Goal: Navigation & Orientation: Find specific page/section

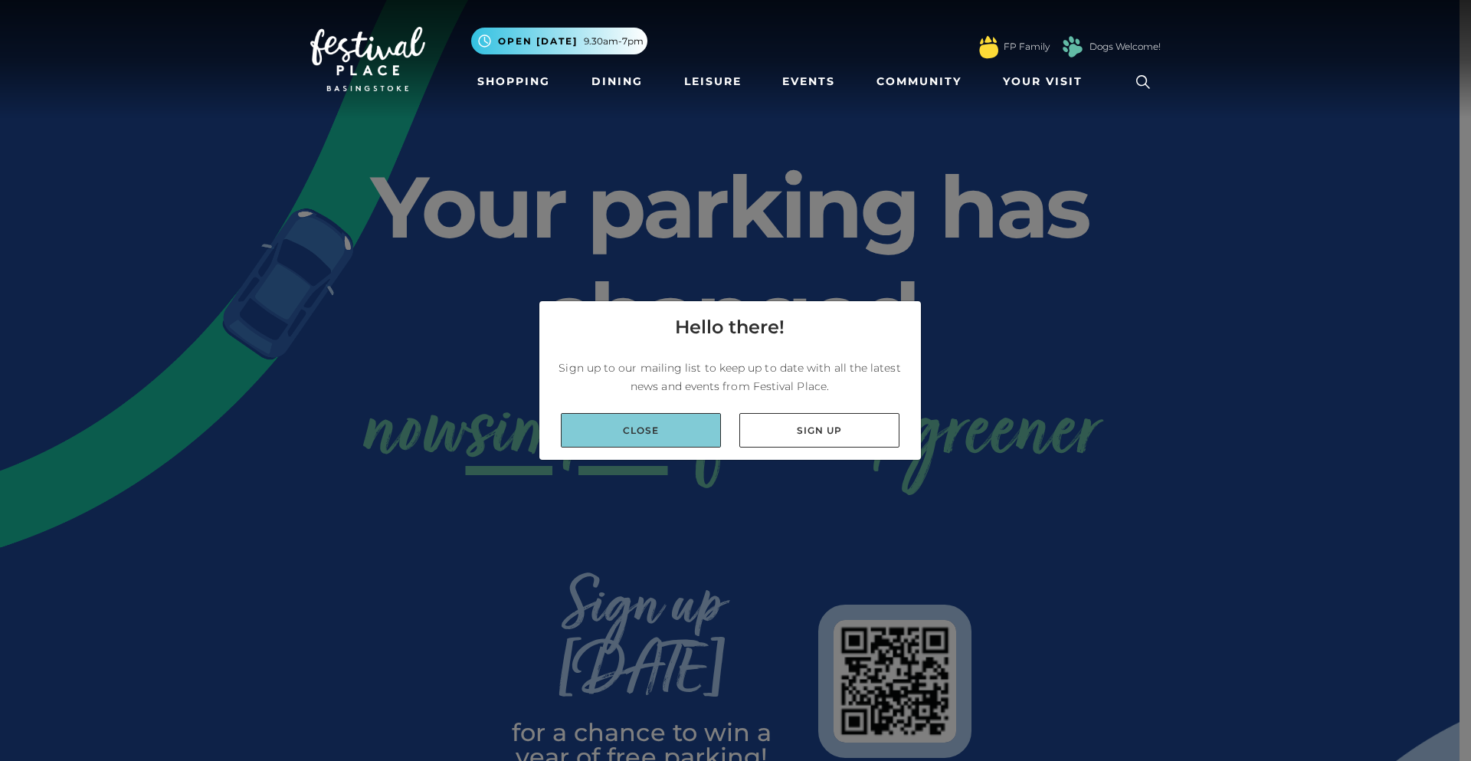
click at [607, 431] on link "Close" at bounding box center [641, 430] width 160 height 34
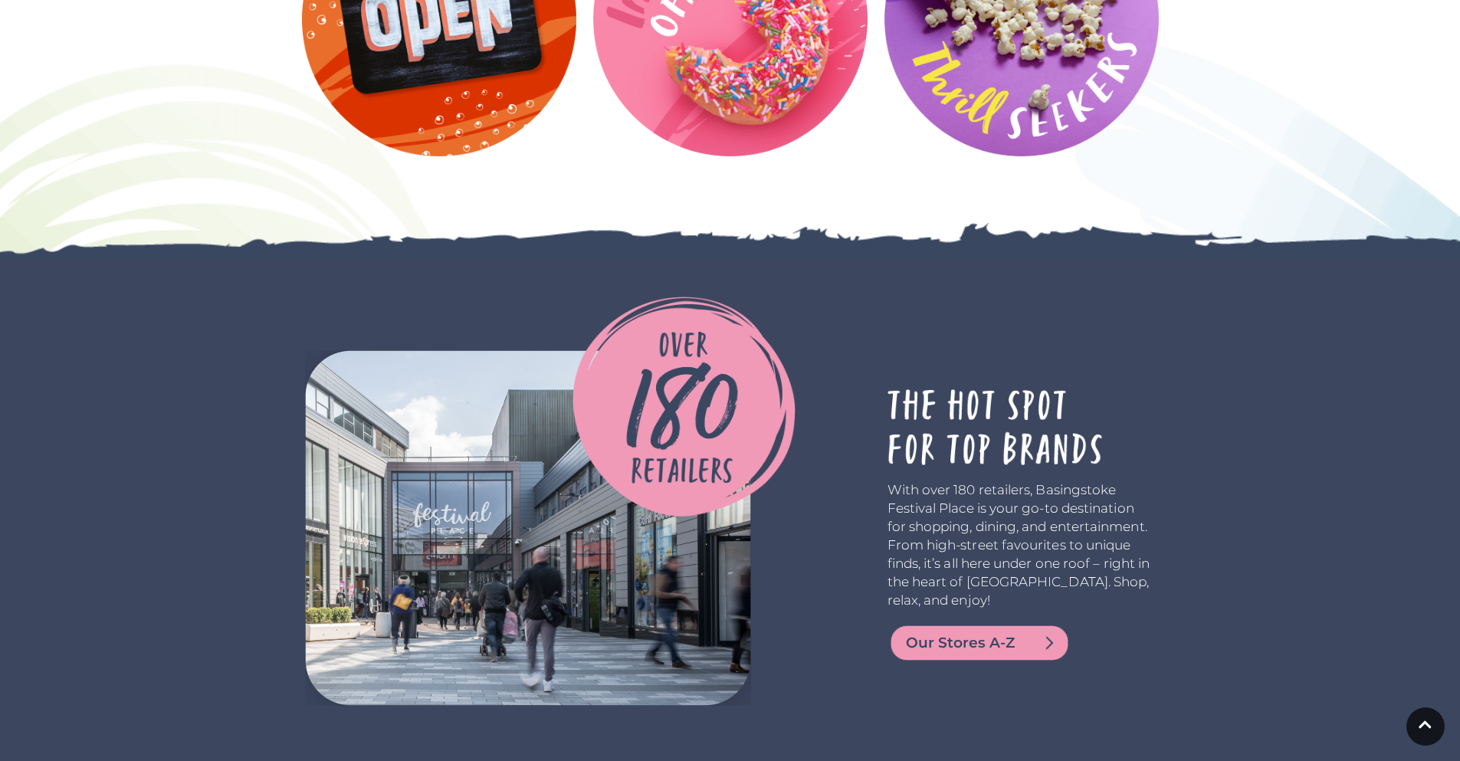
scroll to position [2222, 0]
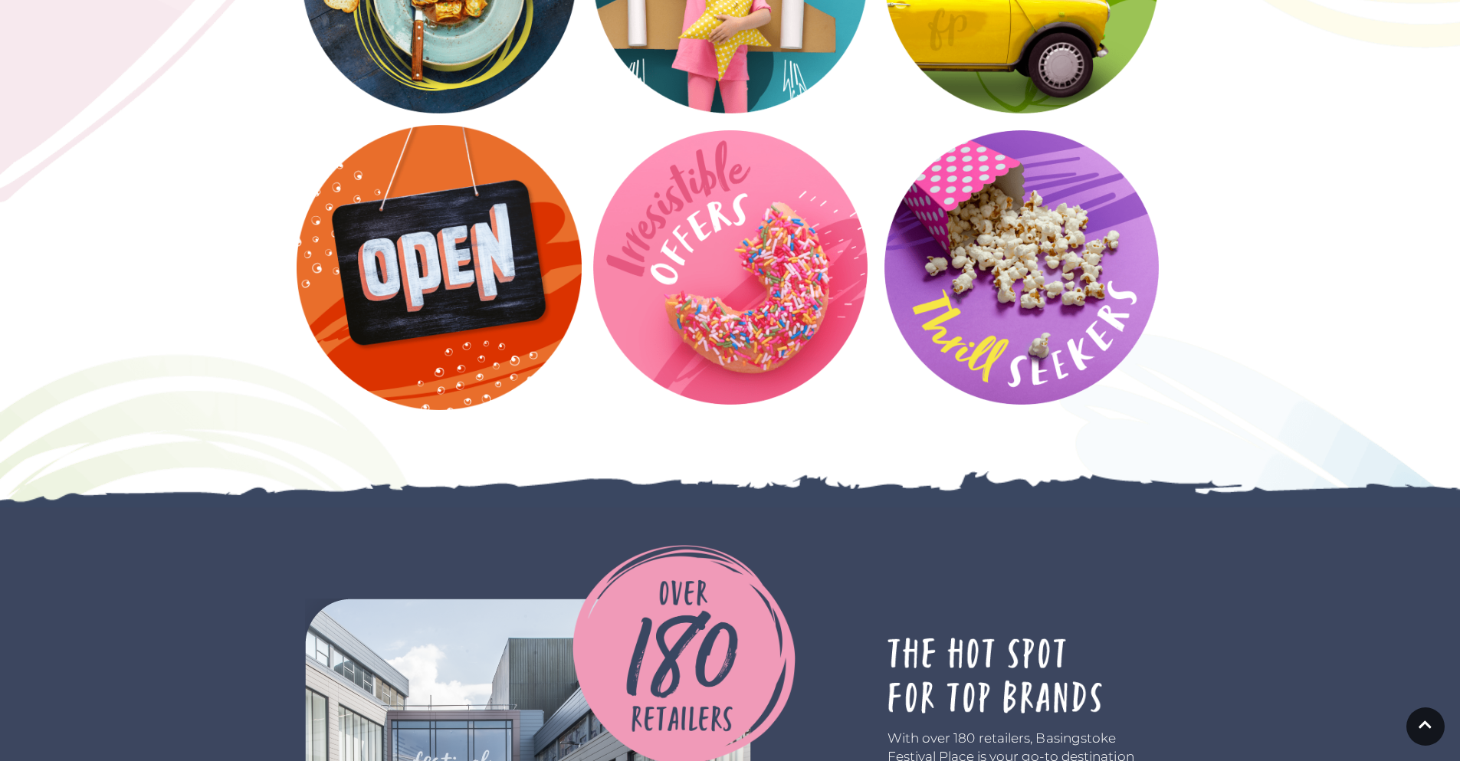
click at [453, 290] on video at bounding box center [439, 267] width 285 height 285
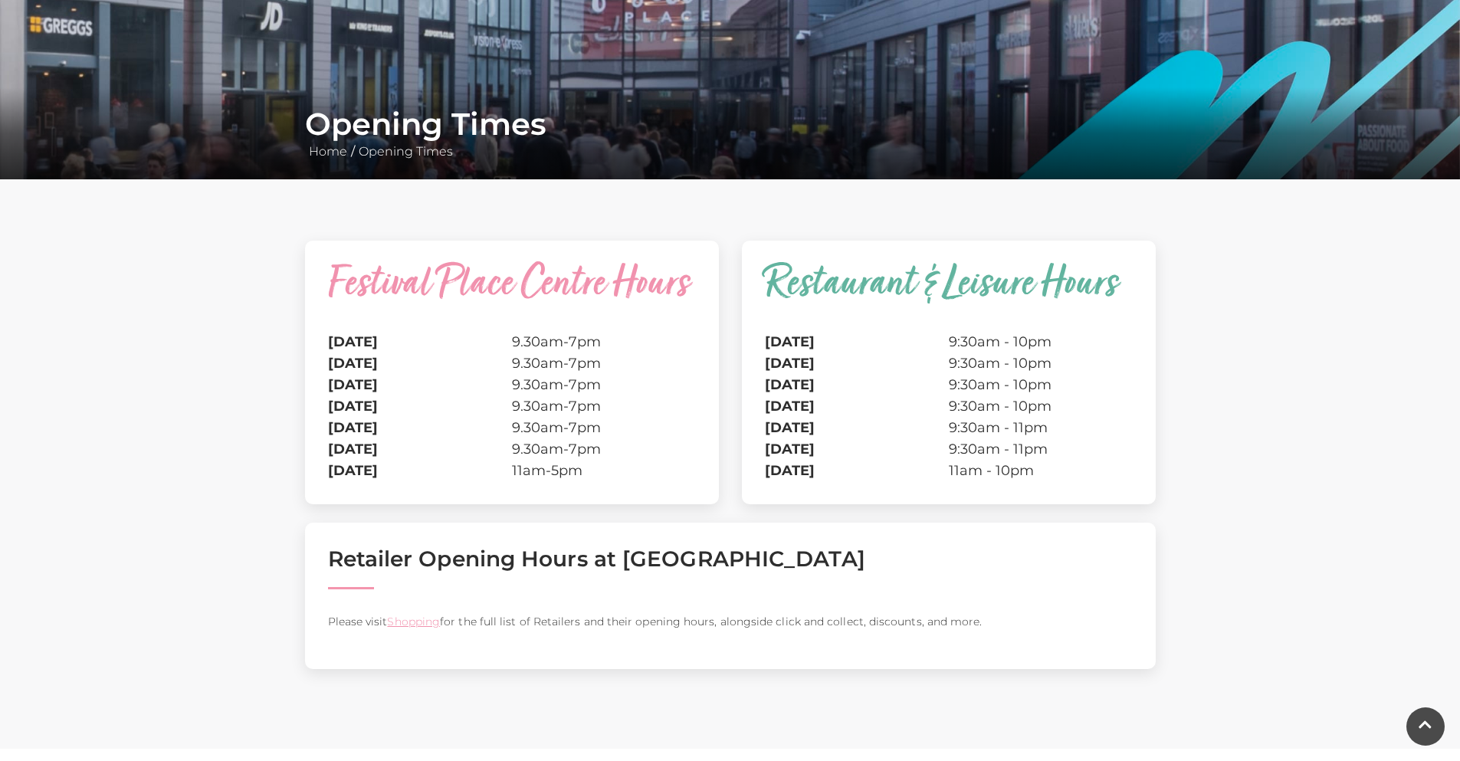
scroll to position [230, 0]
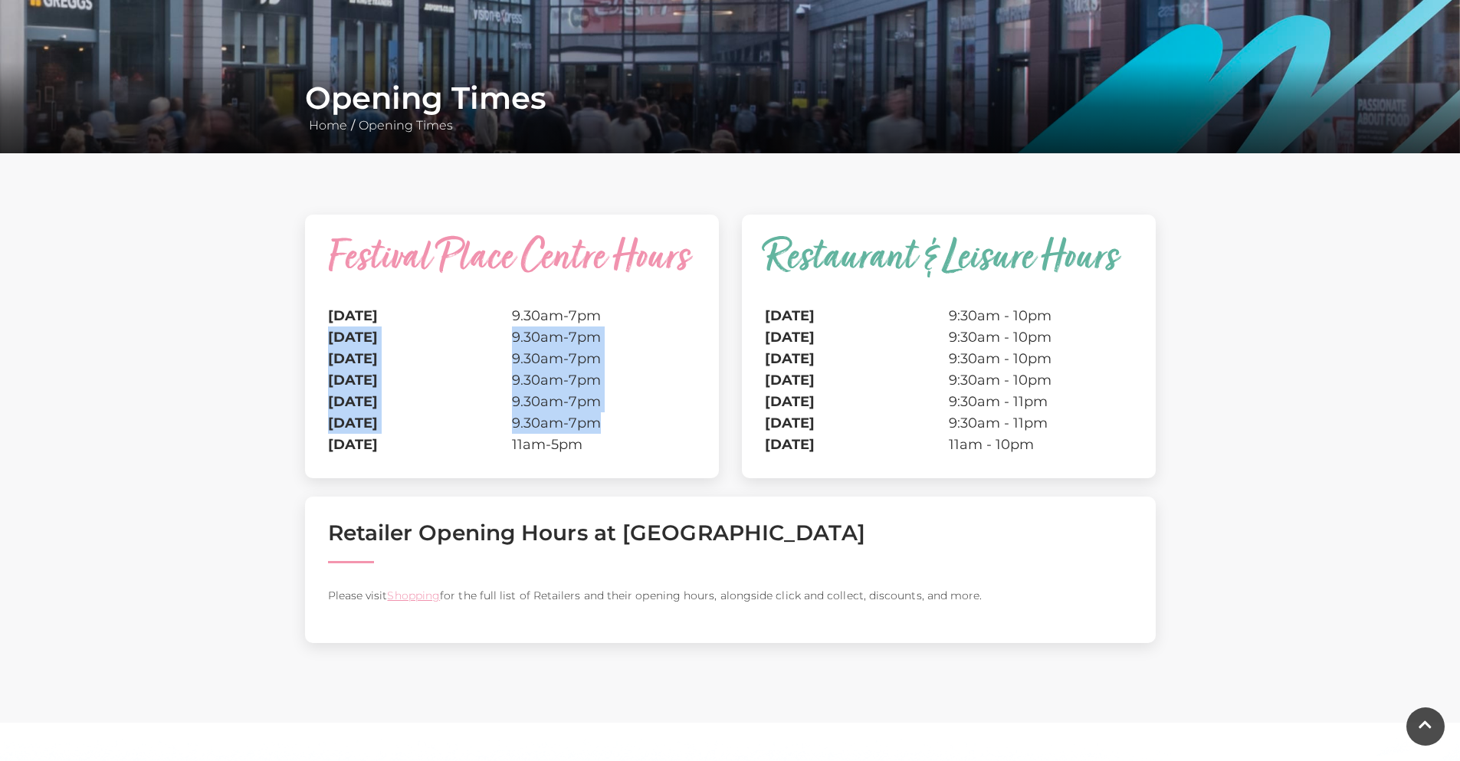
drag, startPoint x: 595, startPoint y: 318, endPoint x: 595, endPoint y: 417, distance: 98.9
click at [595, 417] on tbody "Monday 9.30am-7pm Tuesday 9.30am-7pm Wednesday 9.30am-7pm Thursday 9.30am-7pm F…" at bounding box center [512, 380] width 368 height 150
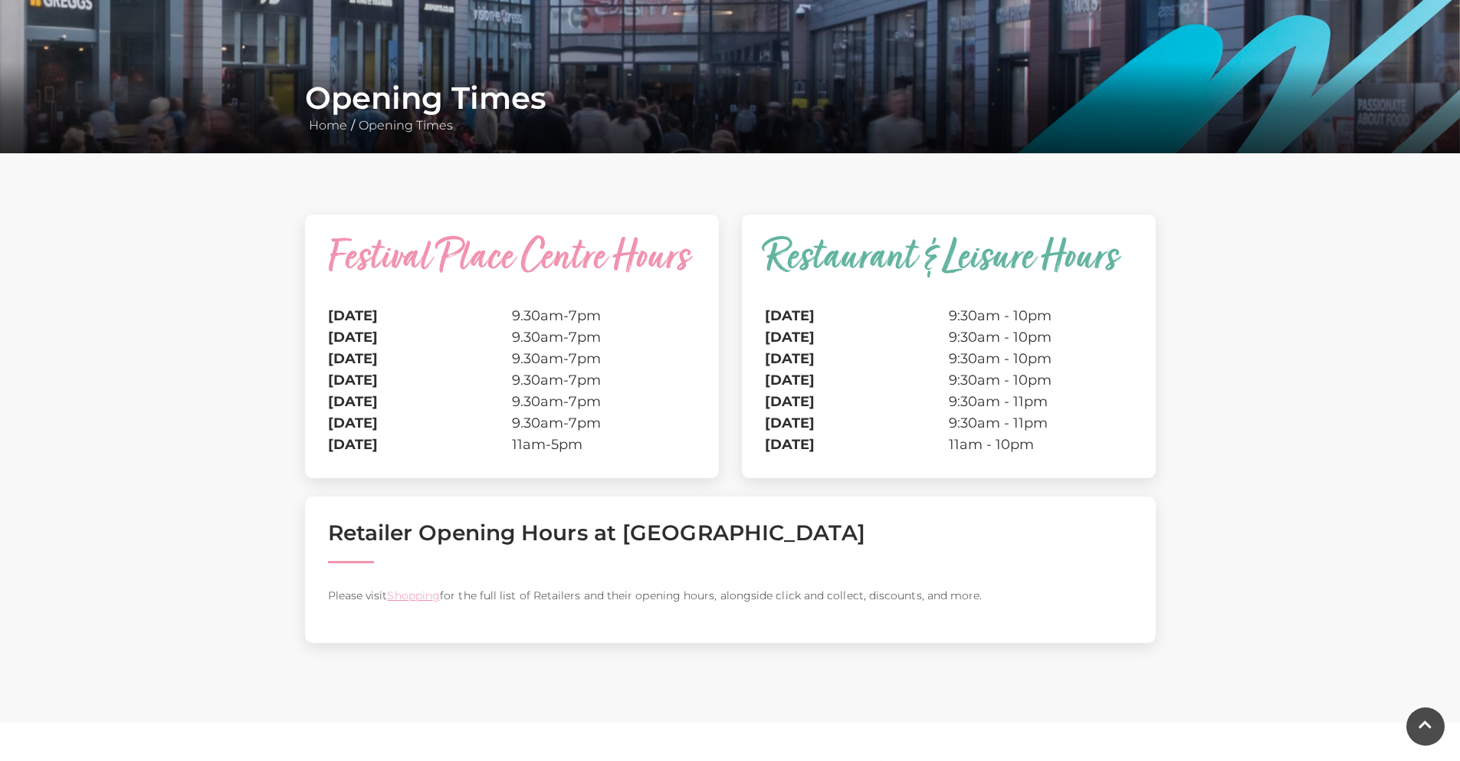
click at [553, 291] on caption "Festival Place Centre Hours" at bounding box center [512, 271] width 368 height 67
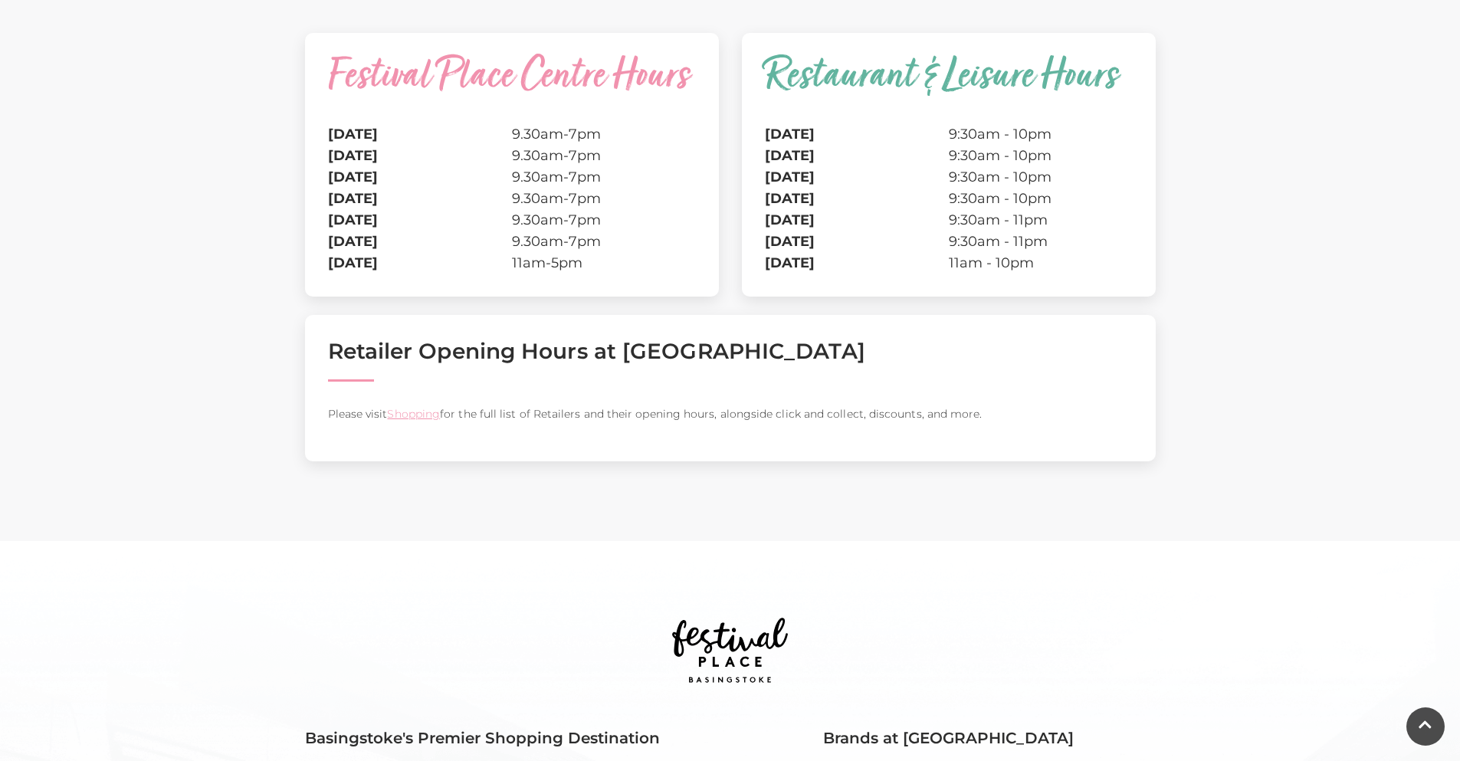
scroll to position [460, 0]
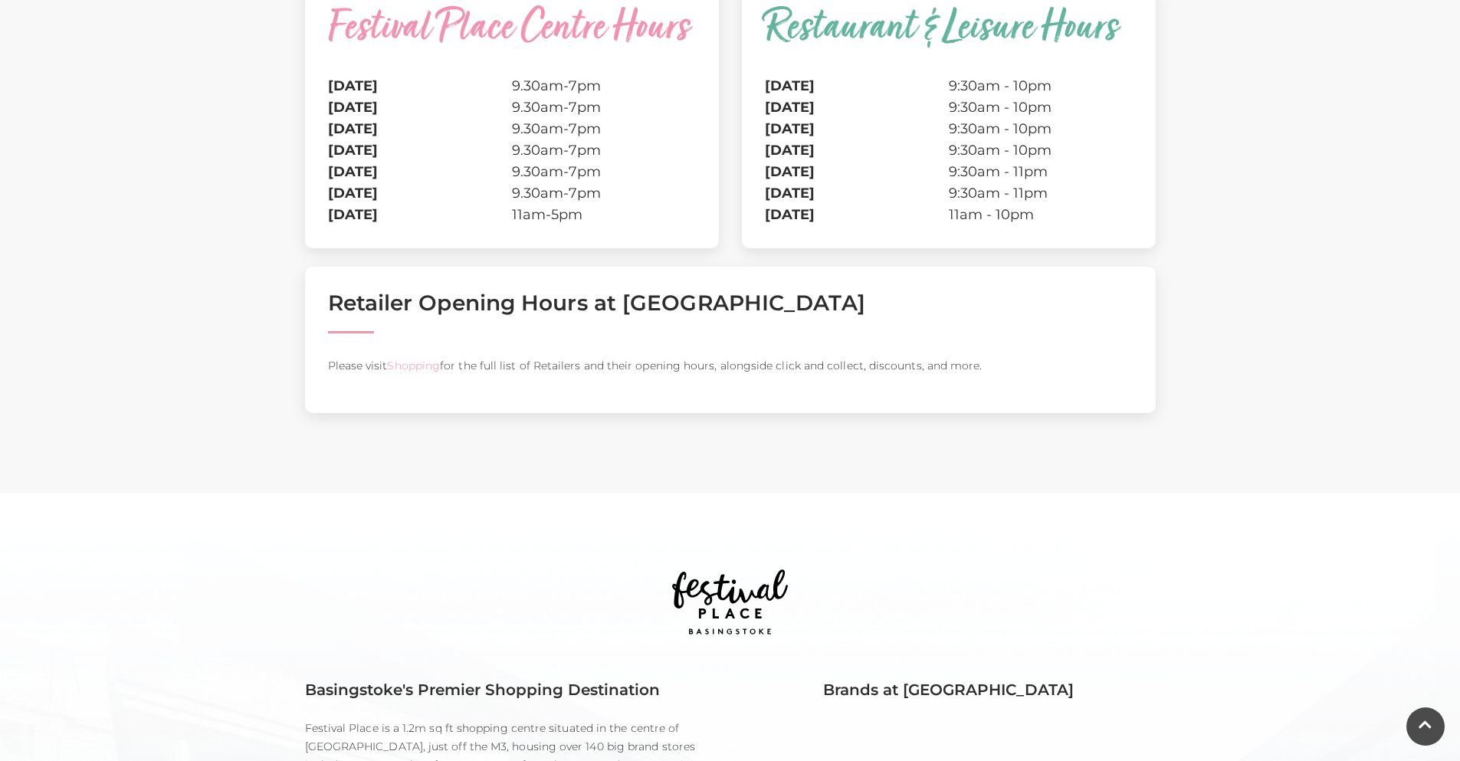
click at [428, 362] on link "Shopping" at bounding box center [413, 366] width 53 height 14
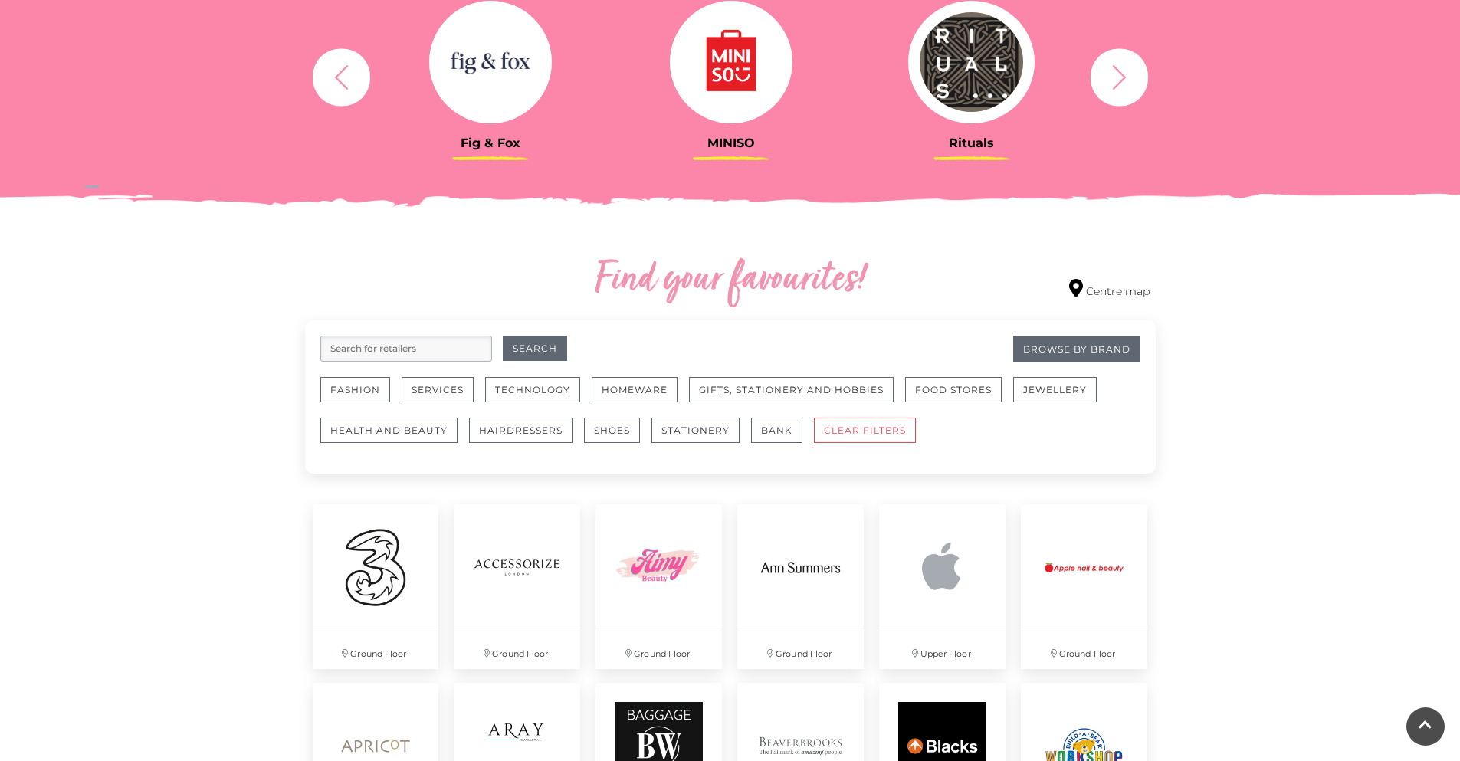
scroll to position [766, 0]
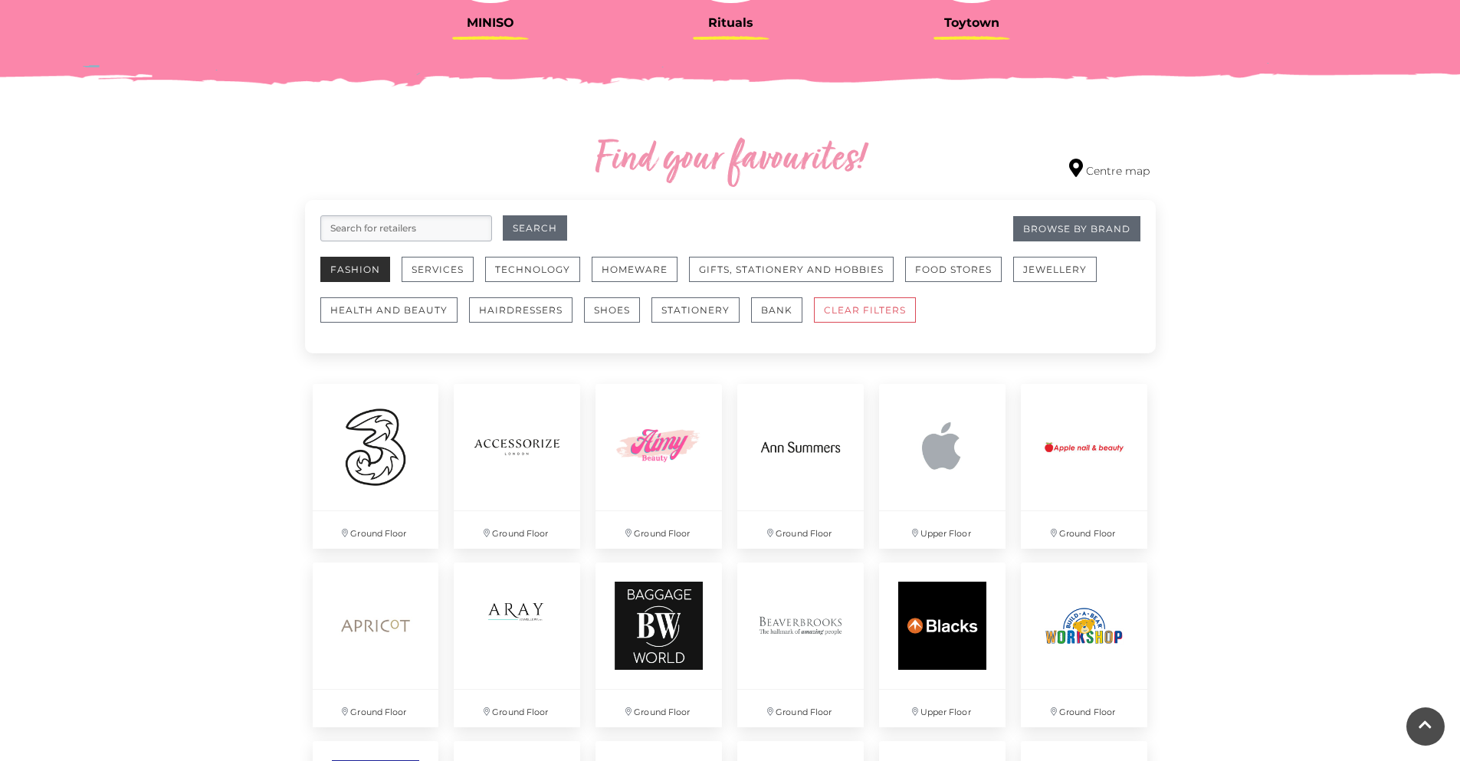
click at [357, 274] on button "Fashion" at bounding box center [355, 269] width 70 height 25
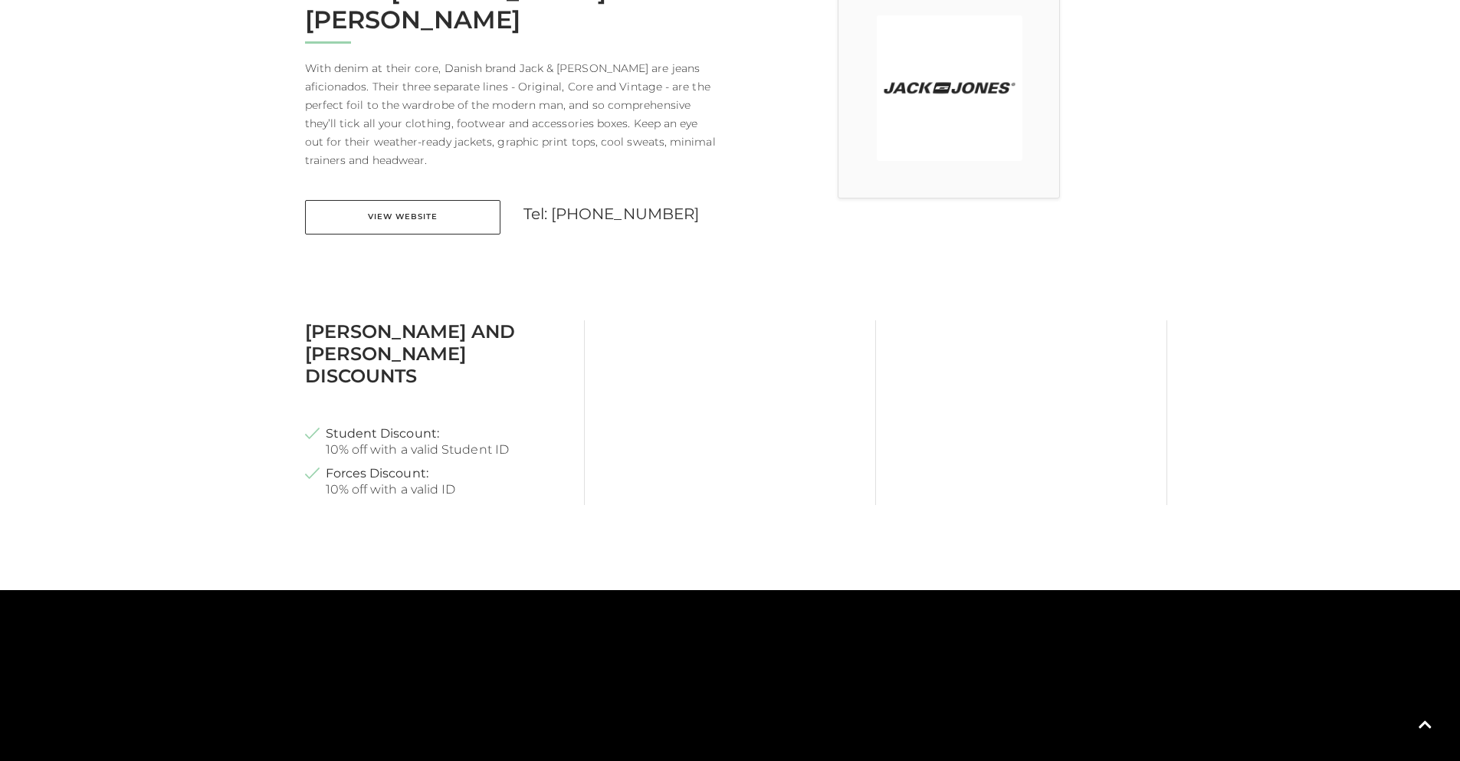
scroll to position [307, 0]
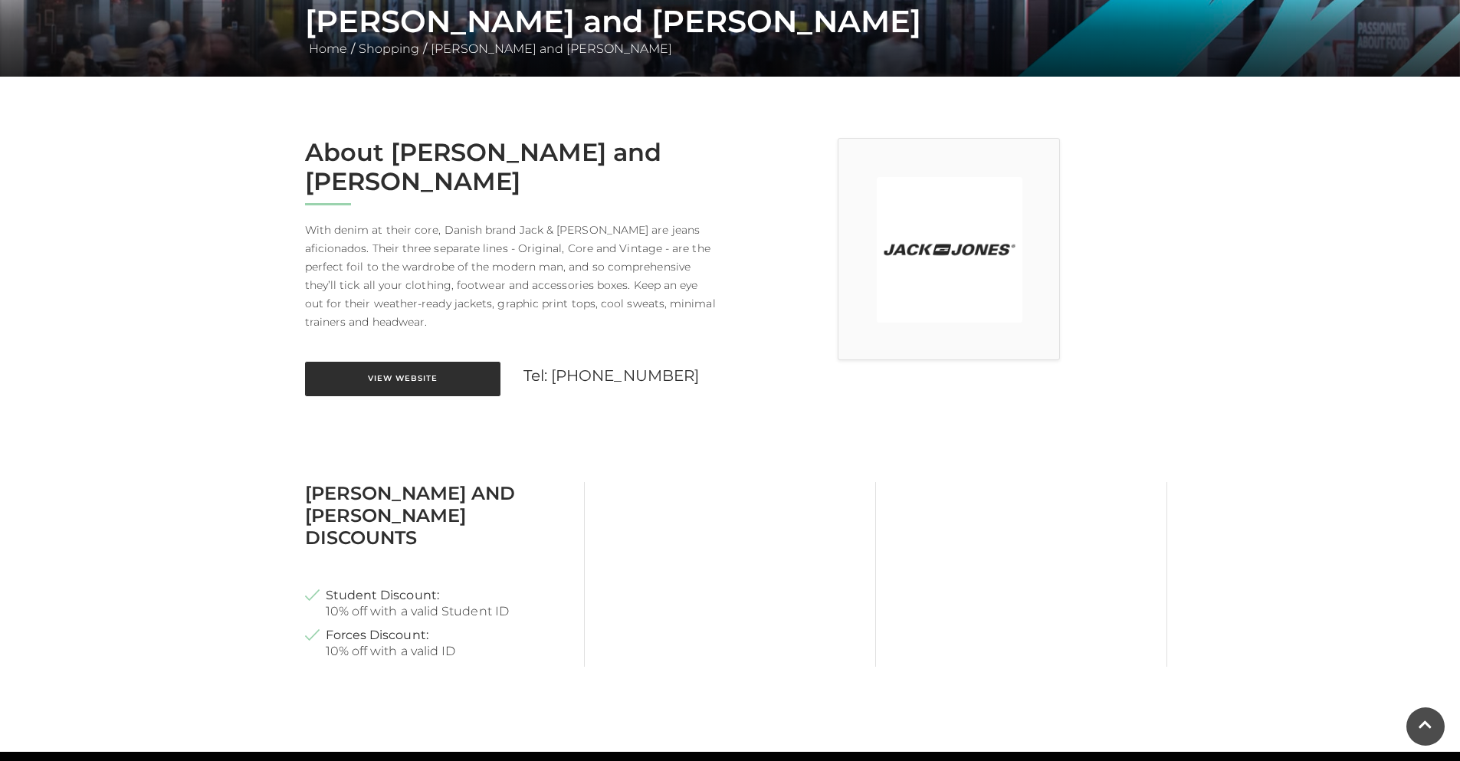
click at [435, 362] on link "View Website" at bounding box center [402, 379] width 195 height 34
